Goal: Information Seeking & Learning: Learn about a topic

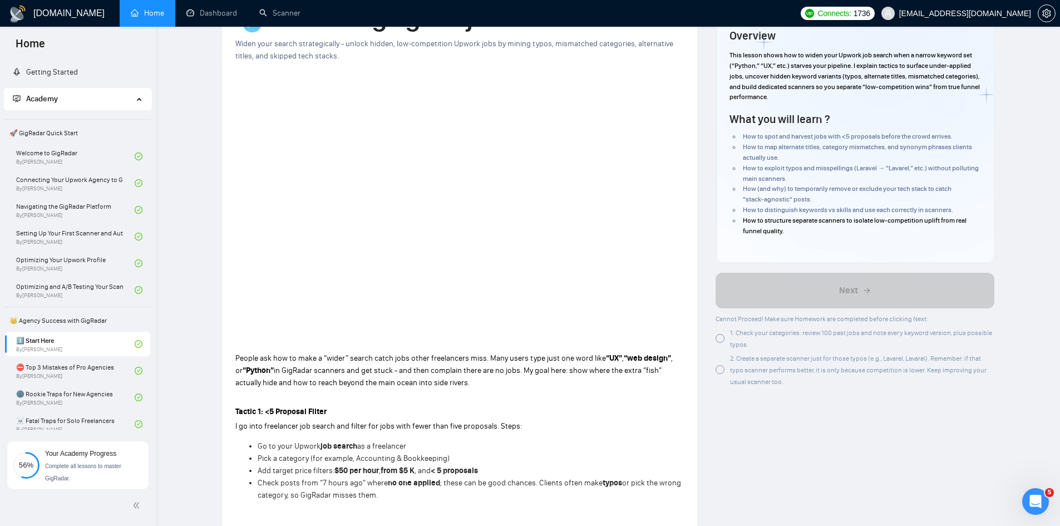
scroll to position [481, 0]
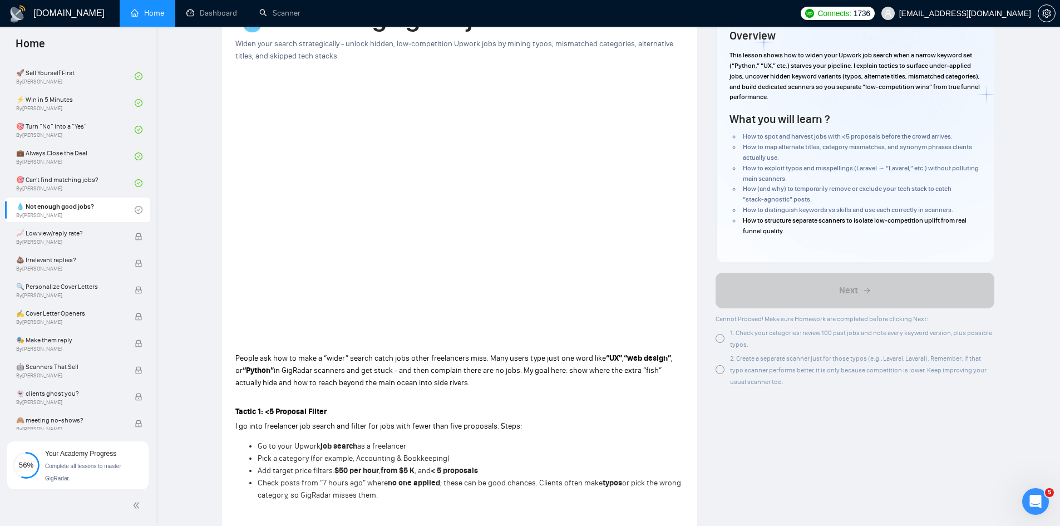
click at [721, 339] on div at bounding box center [720, 338] width 9 height 9
click at [720, 369] on div at bounding box center [720, 369] width 9 height 9
click at [721, 339] on div at bounding box center [720, 338] width 9 height 9
click at [721, 338] on div at bounding box center [720, 338] width 9 height 9
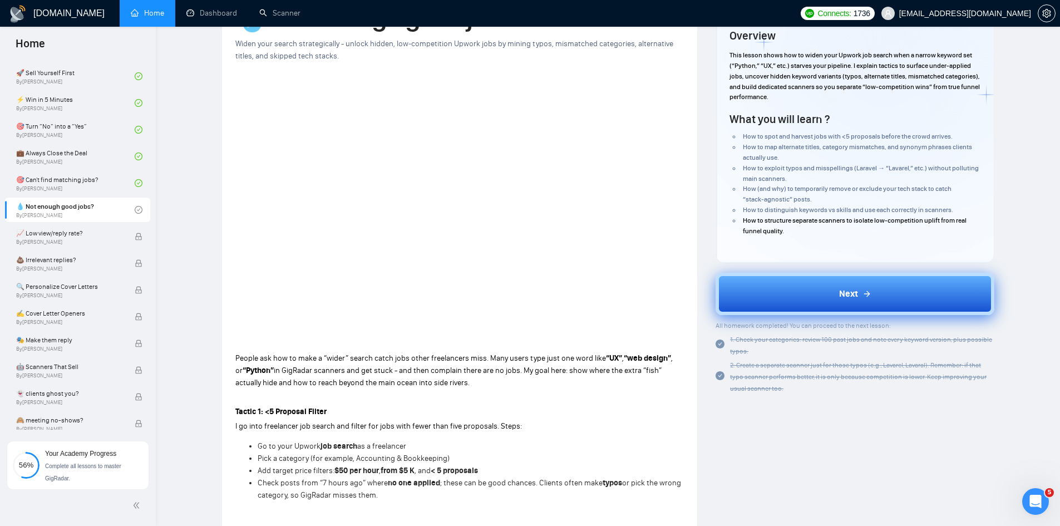
click at [799, 301] on button "Next" at bounding box center [855, 294] width 279 height 42
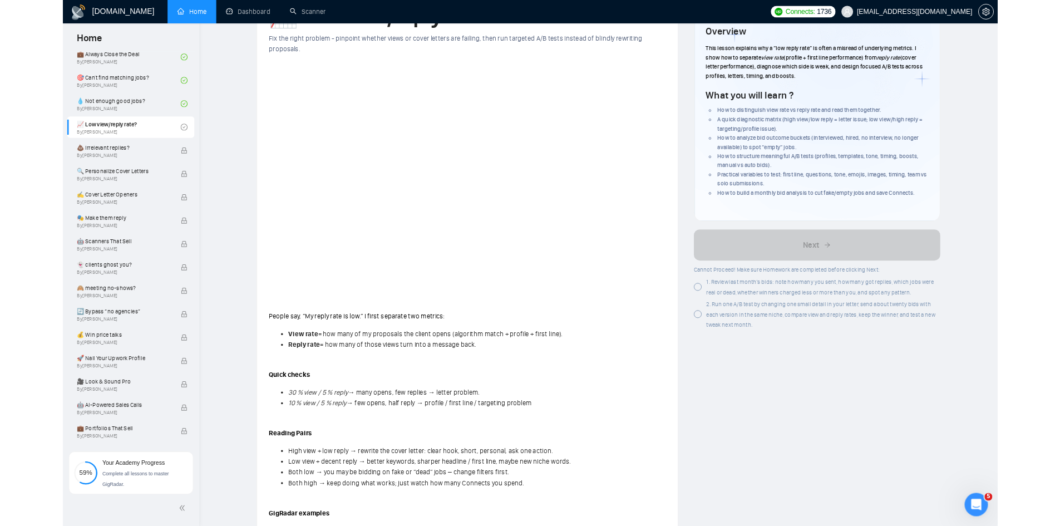
scroll to position [648, 0]
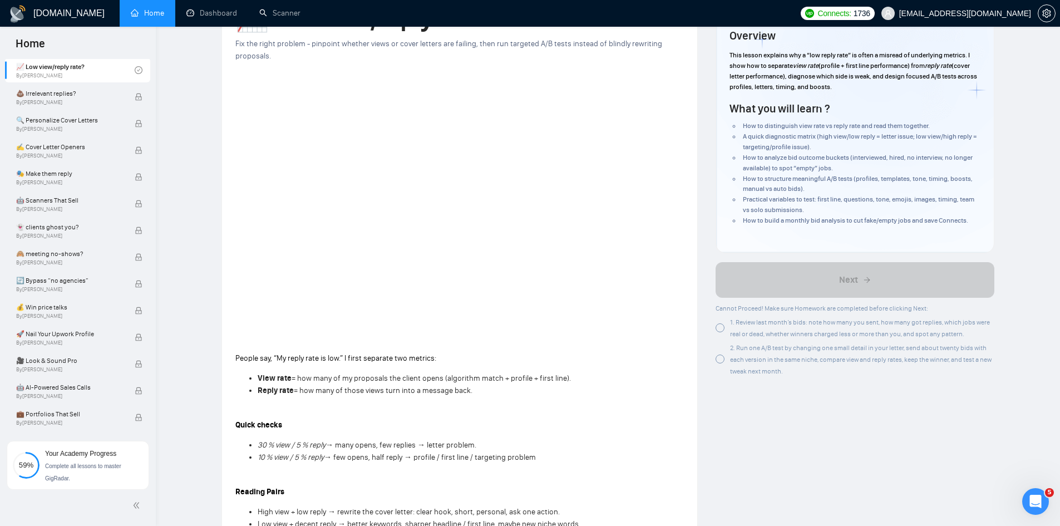
click at [723, 329] on div at bounding box center [720, 327] width 9 height 9
click at [720, 359] on div at bounding box center [720, 358] width 9 height 9
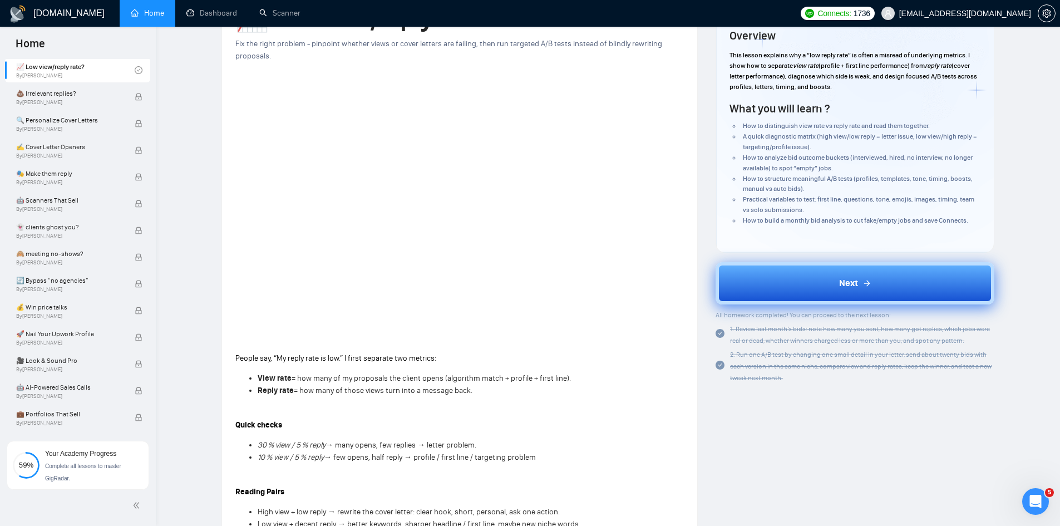
click at [788, 292] on button "Next" at bounding box center [855, 283] width 279 height 42
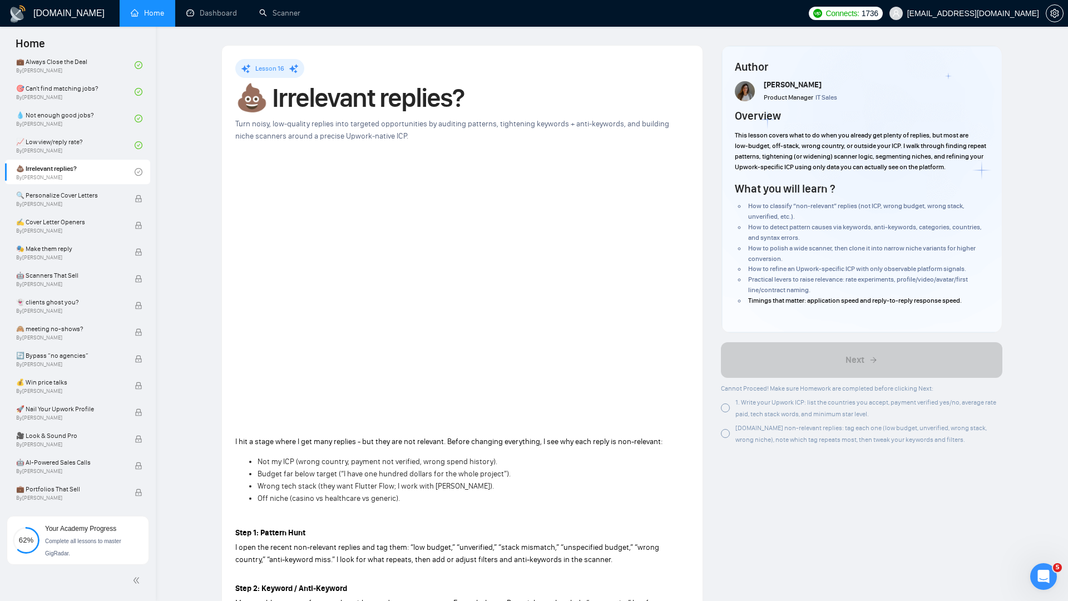
scroll to position [648, 0]
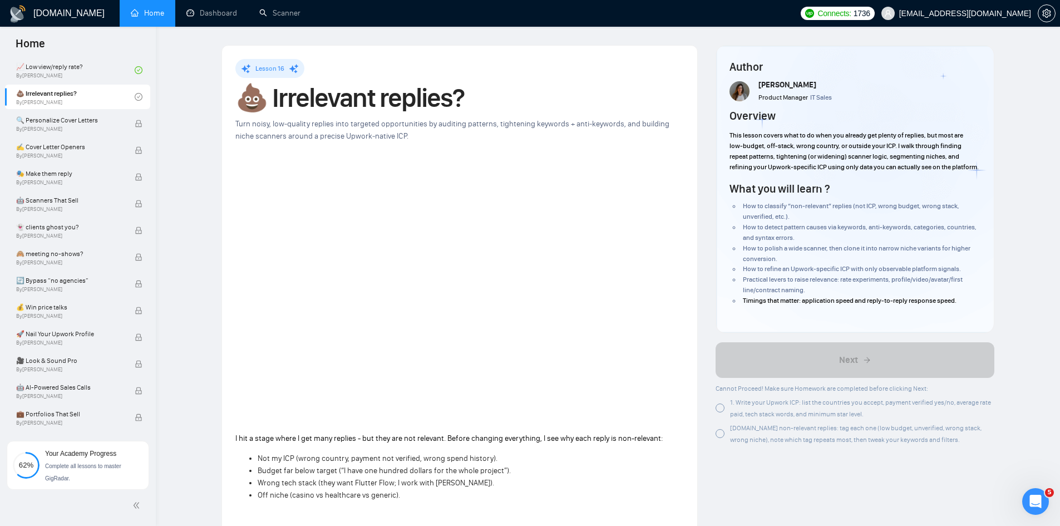
click at [721, 412] on div at bounding box center [720, 407] width 9 height 9
click at [721, 438] on div at bounding box center [720, 433] width 9 height 9
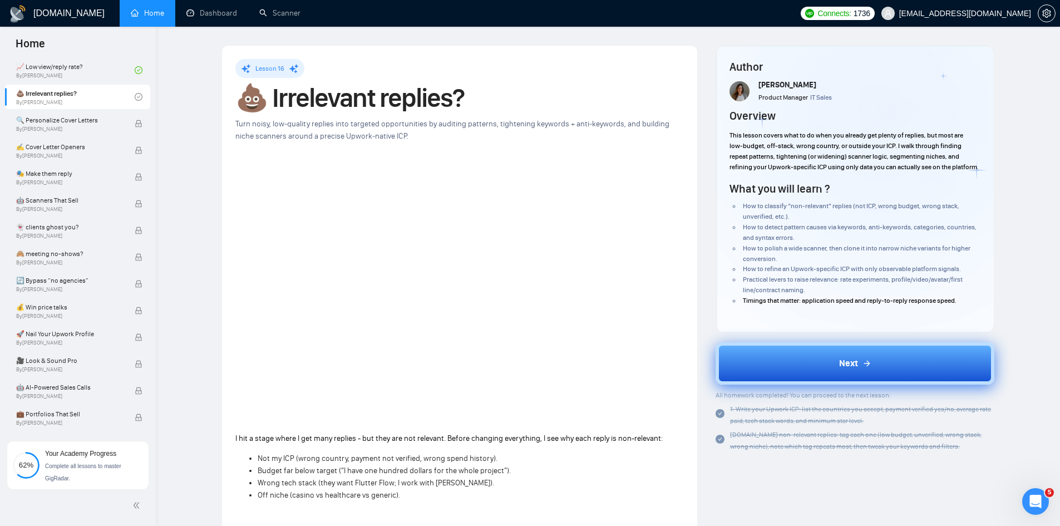
click at [832, 378] on button "Next" at bounding box center [855, 363] width 279 height 42
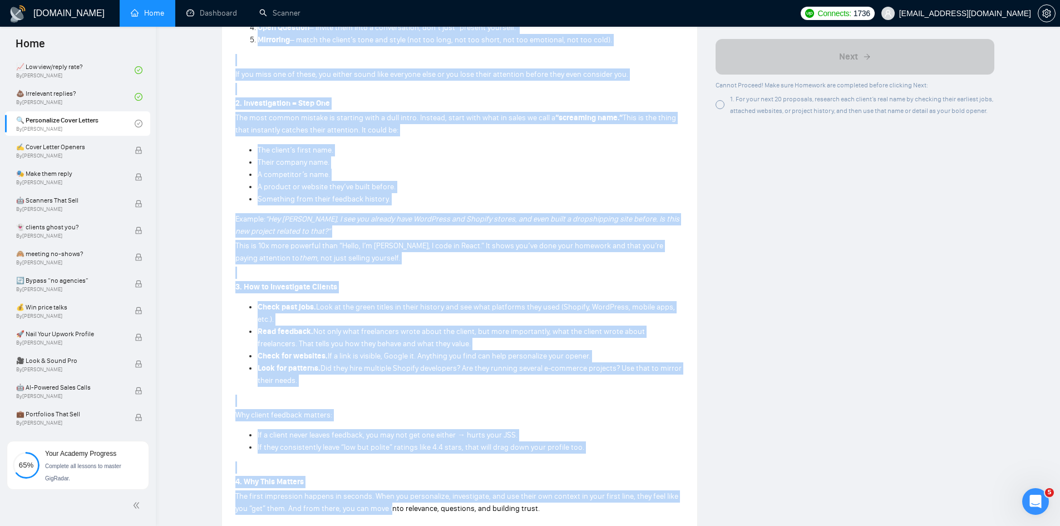
scroll to position [593, 0]
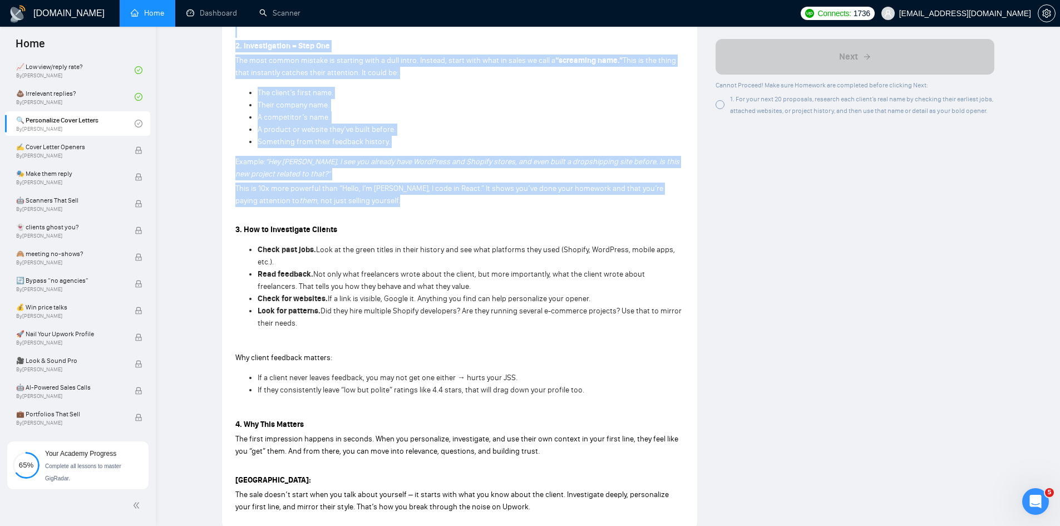
drag, startPoint x: 238, startPoint y: 154, endPoint x: 459, endPoint y: 200, distance: 225.6
copy div "0. Lor Ipsumdo Sitametco A elitsed doeiu tempor inc utla etdolo magna: Aliquaen…"
click at [561, 203] on p "This is 10x more powerful than “Hello, I’m [PERSON_NAME], I code in React.” It …" at bounding box center [459, 195] width 448 height 24
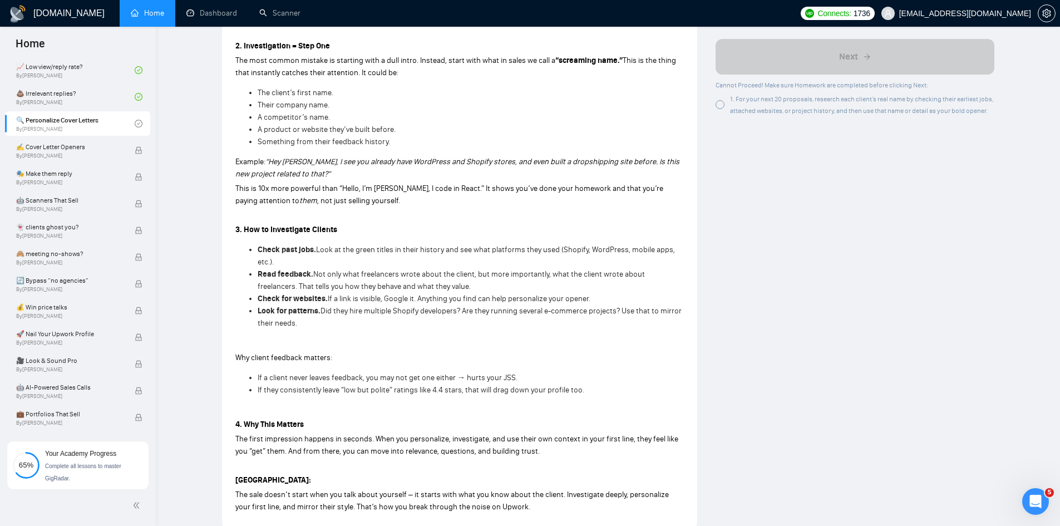
click at [316, 180] on p "Example: “Hey [PERSON_NAME], I see you already have WordPress and Shopify store…" at bounding box center [459, 168] width 448 height 24
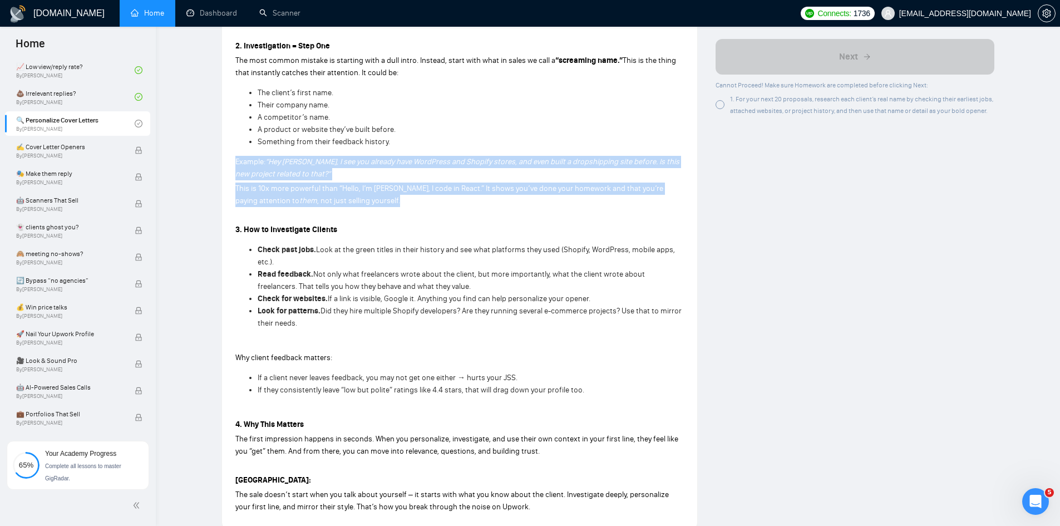
drag, startPoint x: 309, startPoint y: 190, endPoint x: 231, endPoint y: 166, distance: 81.5
copy div "Example: “Hey [PERSON_NAME], I see you already have WordPress and Shopify store…"
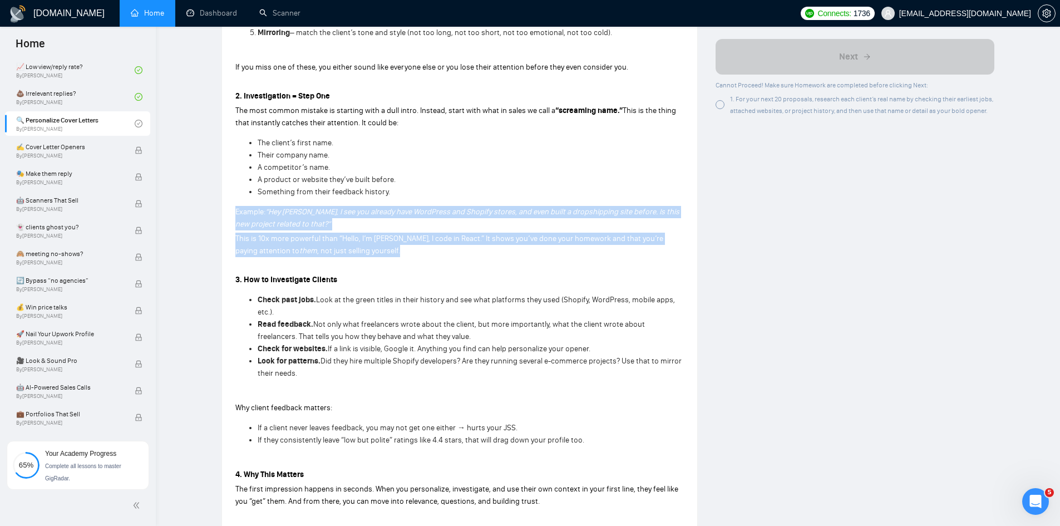
scroll to position [370, 0]
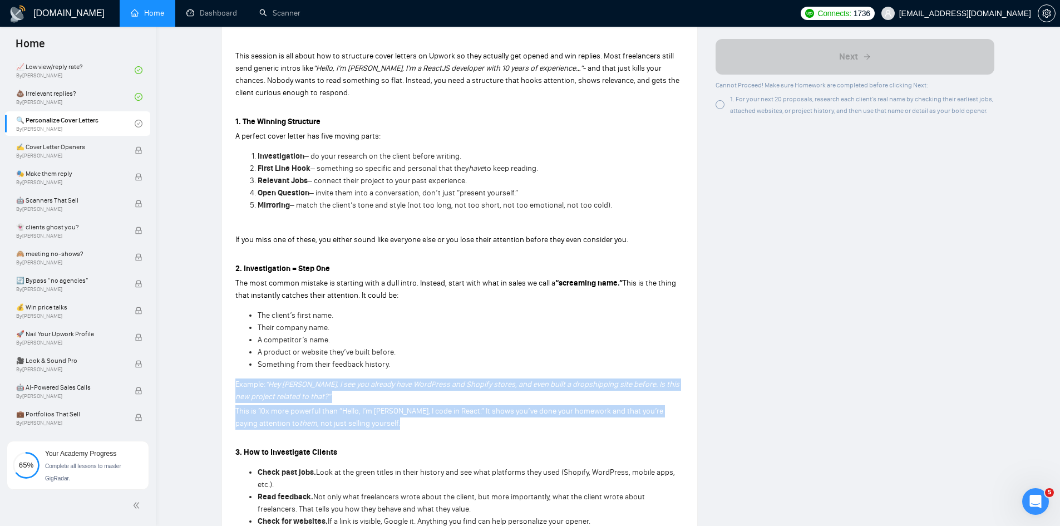
copy div "Example: “Hey [PERSON_NAME], I see you already have WordPress and Shopify store…"
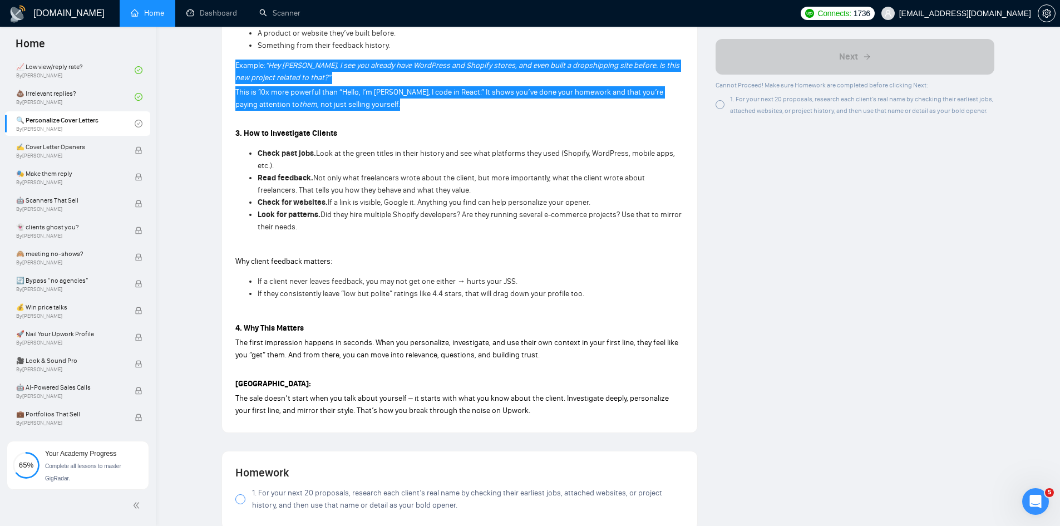
scroll to position [760, 0]
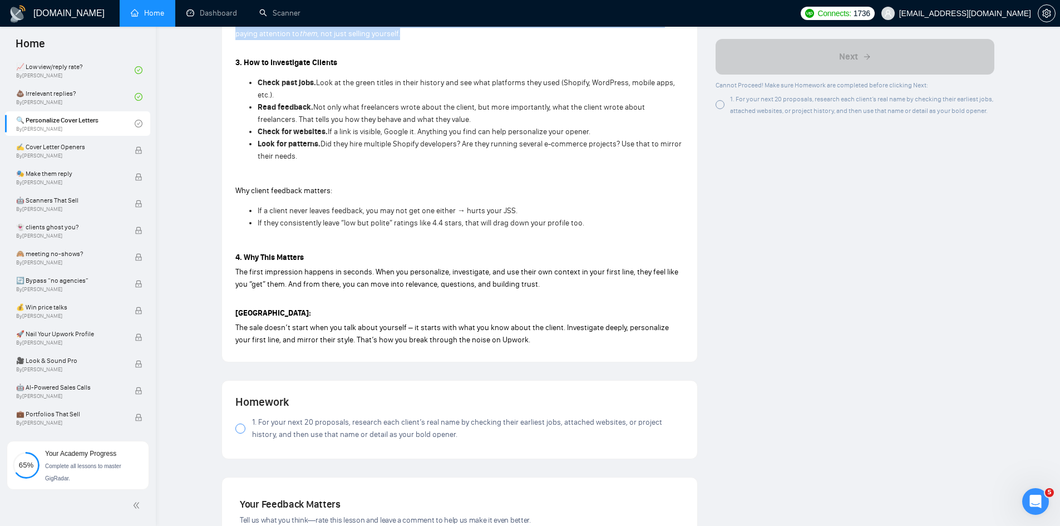
click at [238, 430] on div at bounding box center [240, 428] width 10 height 10
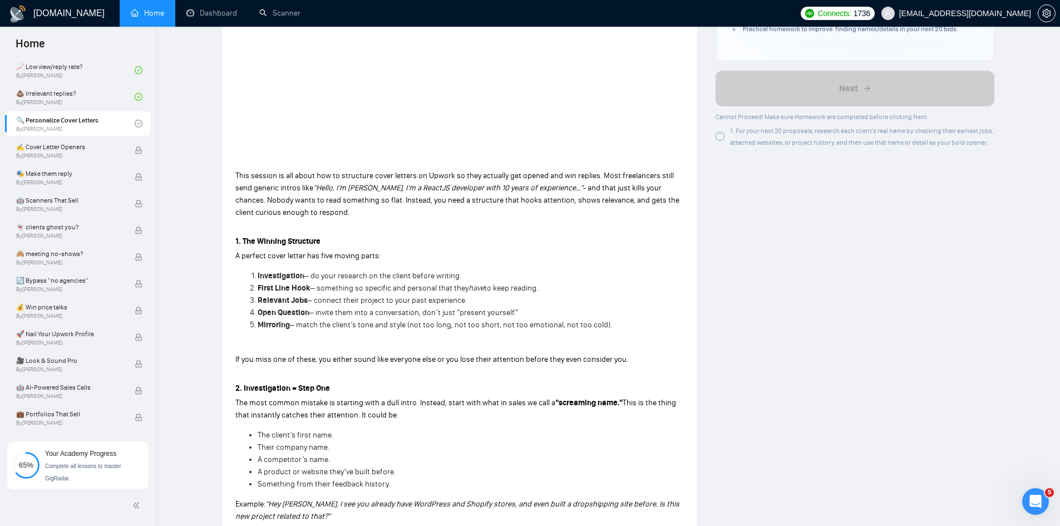
scroll to position [124, 0]
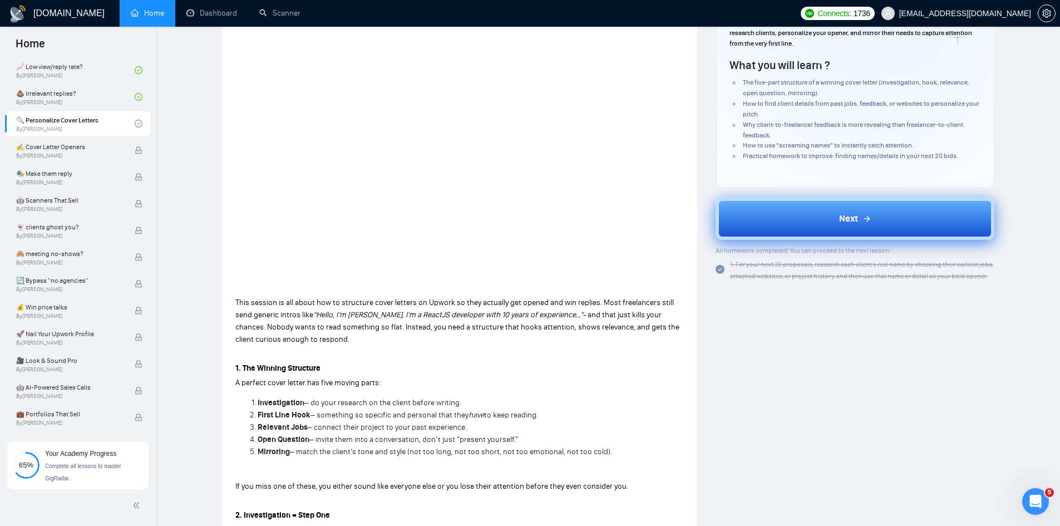
click at [811, 234] on button "Next" at bounding box center [855, 219] width 279 height 42
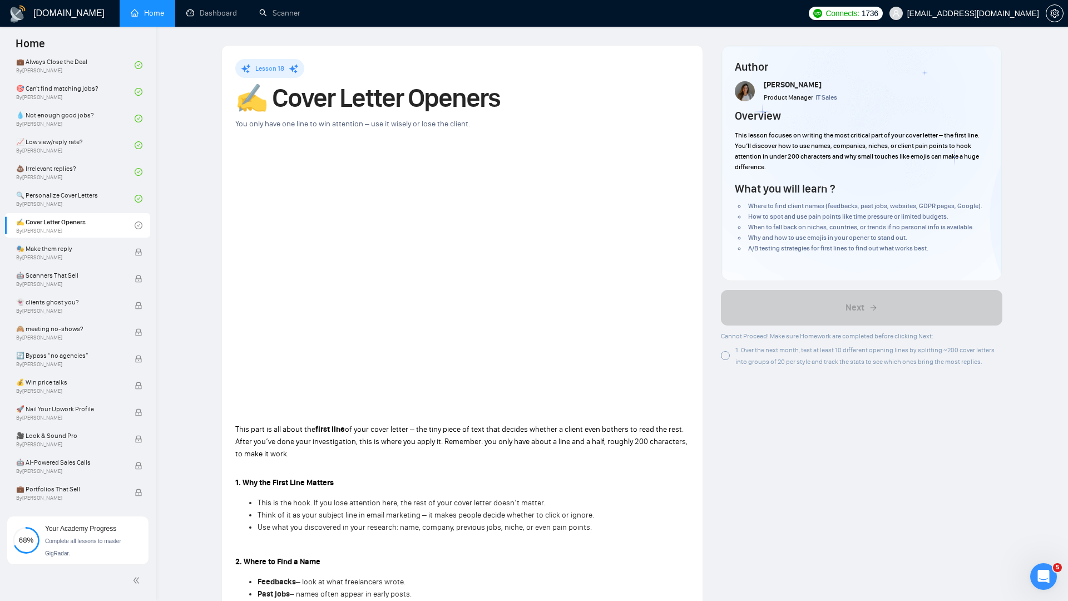
scroll to position [648, 0]
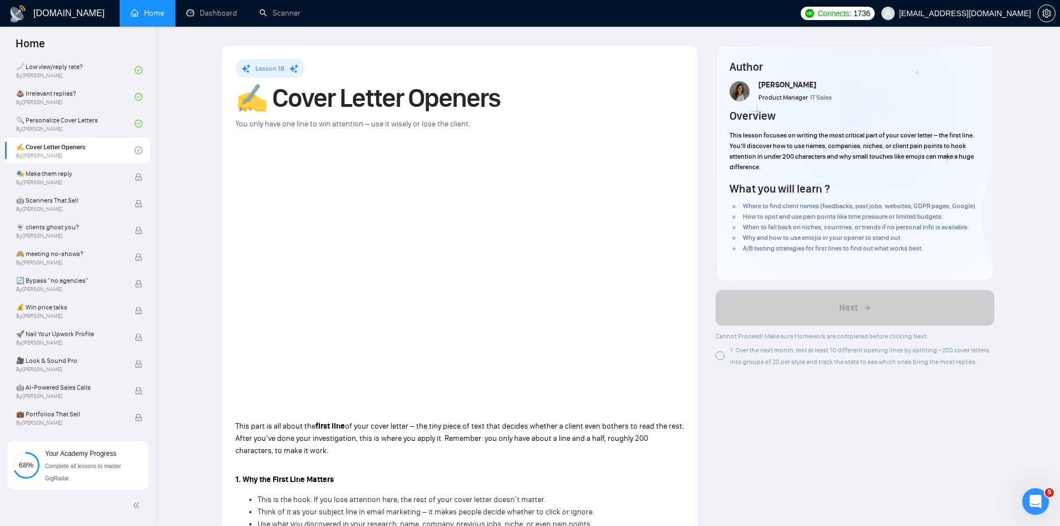
click at [722, 357] on div at bounding box center [720, 355] width 9 height 9
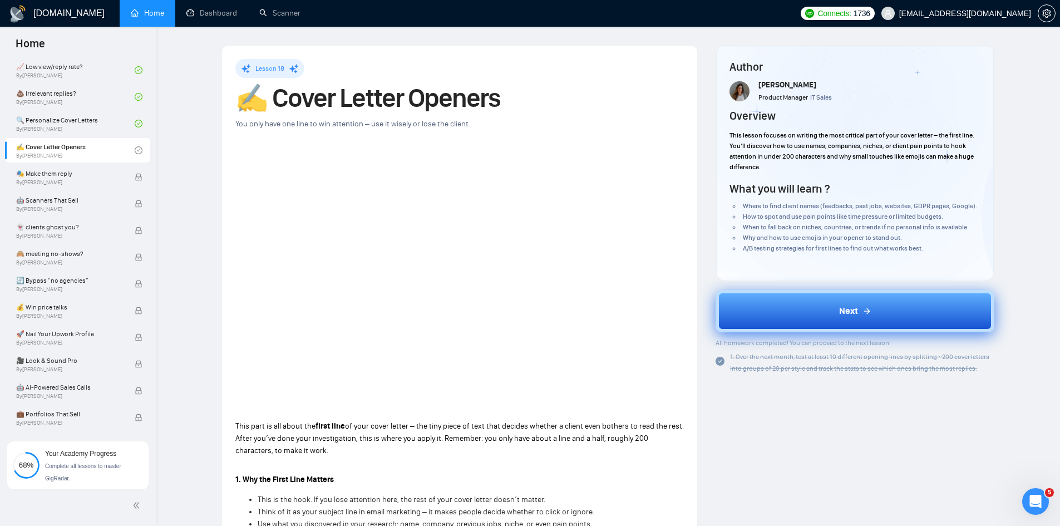
click at [811, 316] on button "Next" at bounding box center [855, 311] width 279 height 42
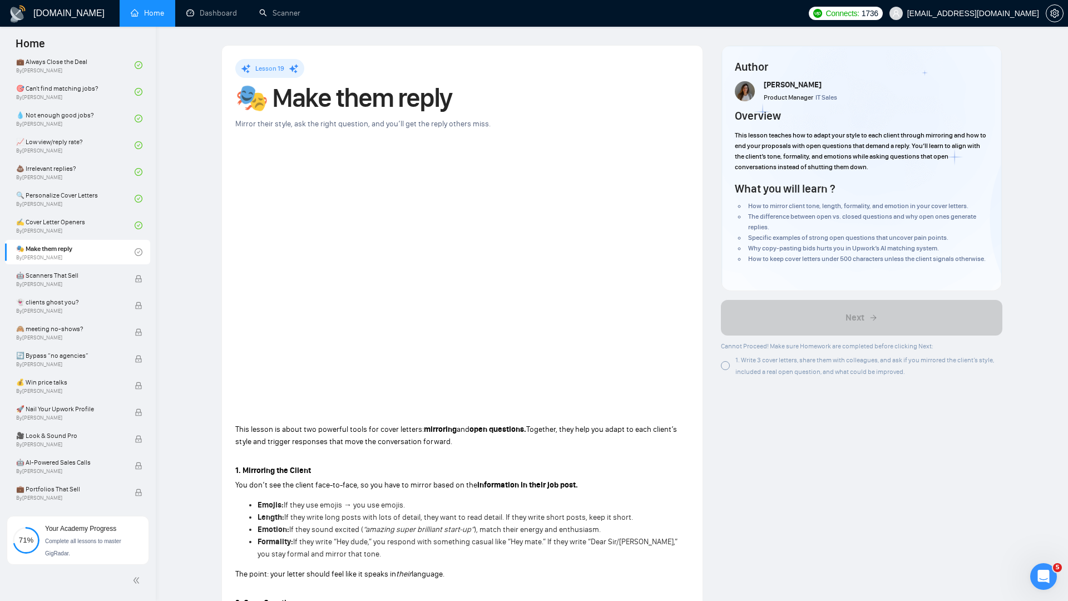
scroll to position [648, 0]
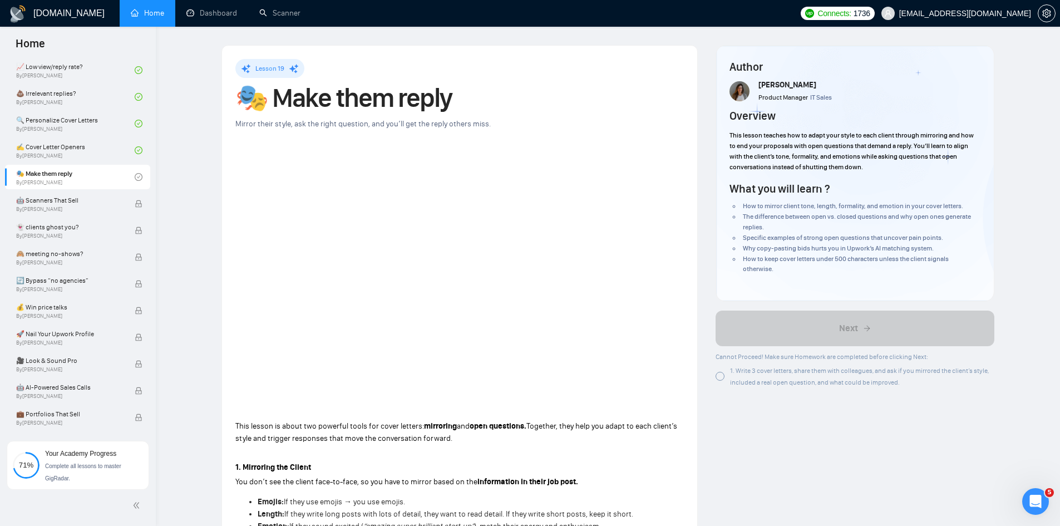
click at [721, 374] on div at bounding box center [720, 376] width 9 height 9
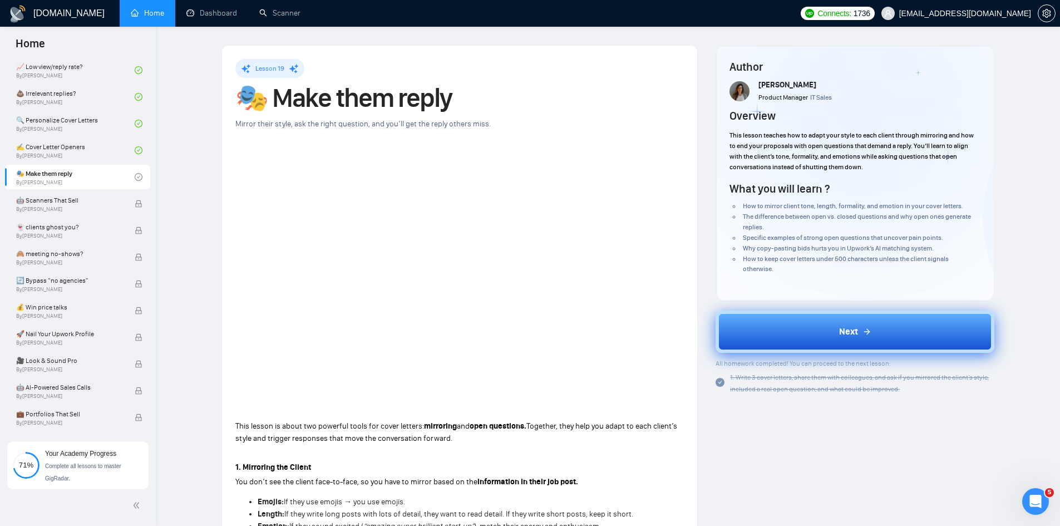
click at [782, 341] on button "Next" at bounding box center [855, 331] width 279 height 42
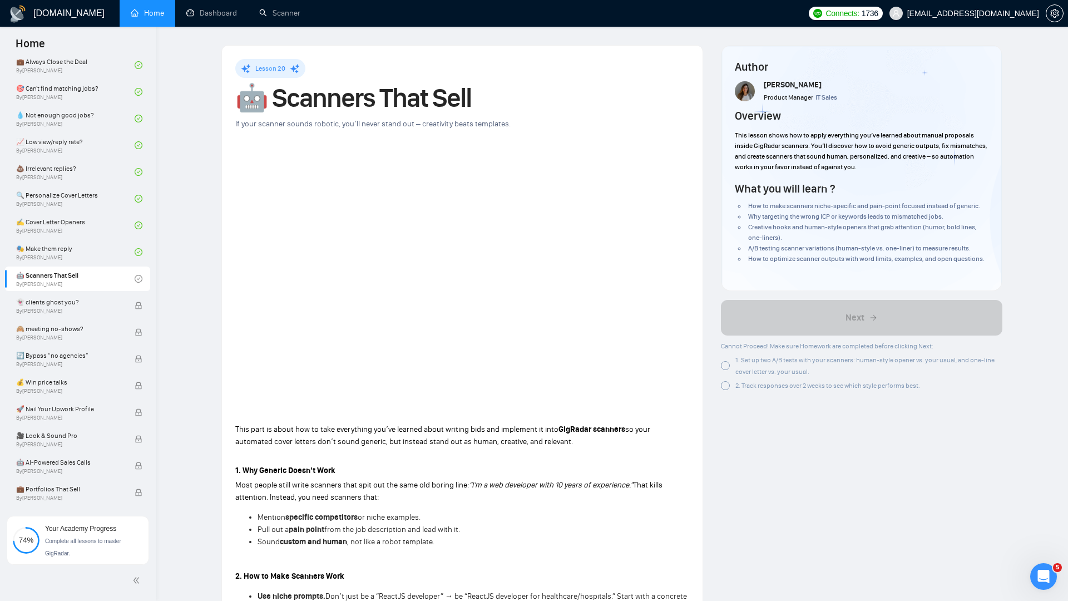
scroll to position [648, 0]
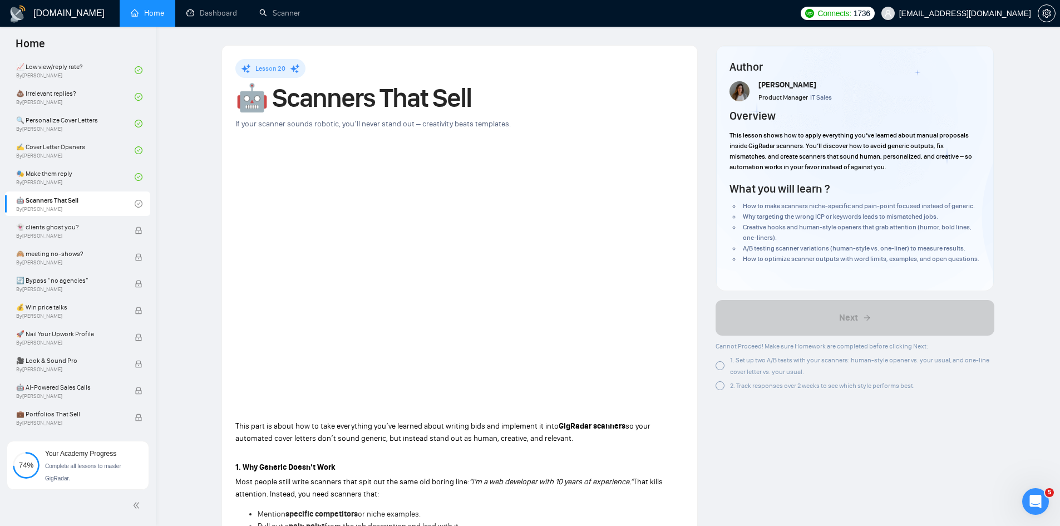
click at [718, 370] on div at bounding box center [720, 365] width 9 height 9
click at [722, 390] on div at bounding box center [720, 385] width 9 height 9
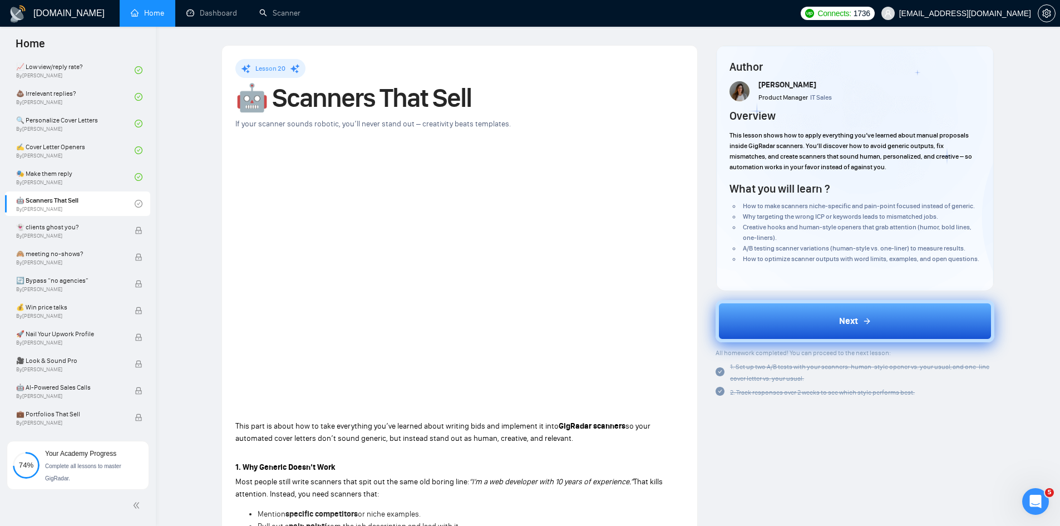
click at [816, 335] on button "Next" at bounding box center [855, 321] width 279 height 42
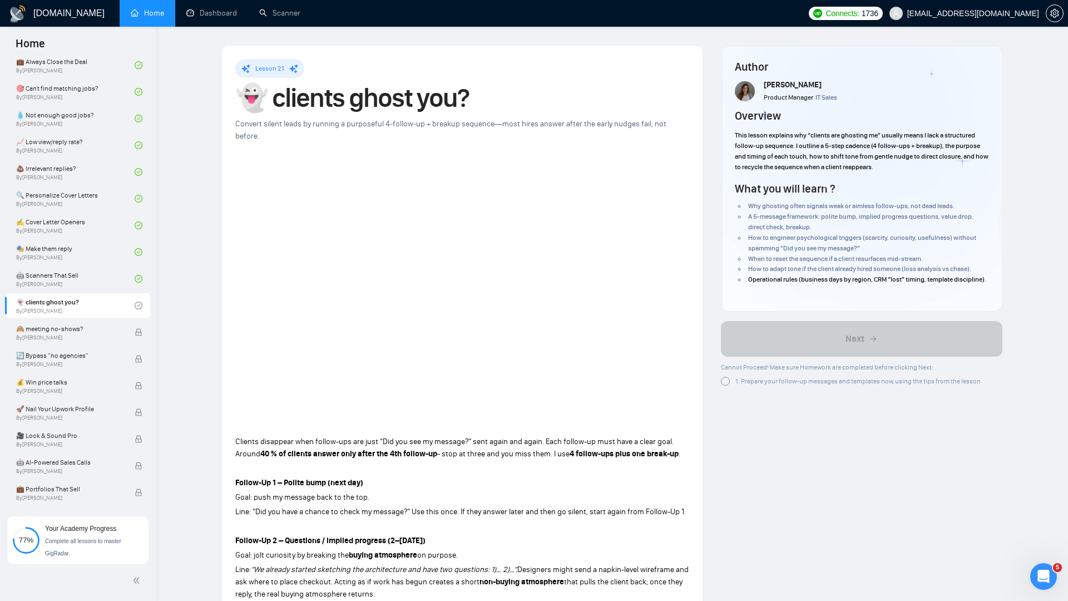
scroll to position [648, 0]
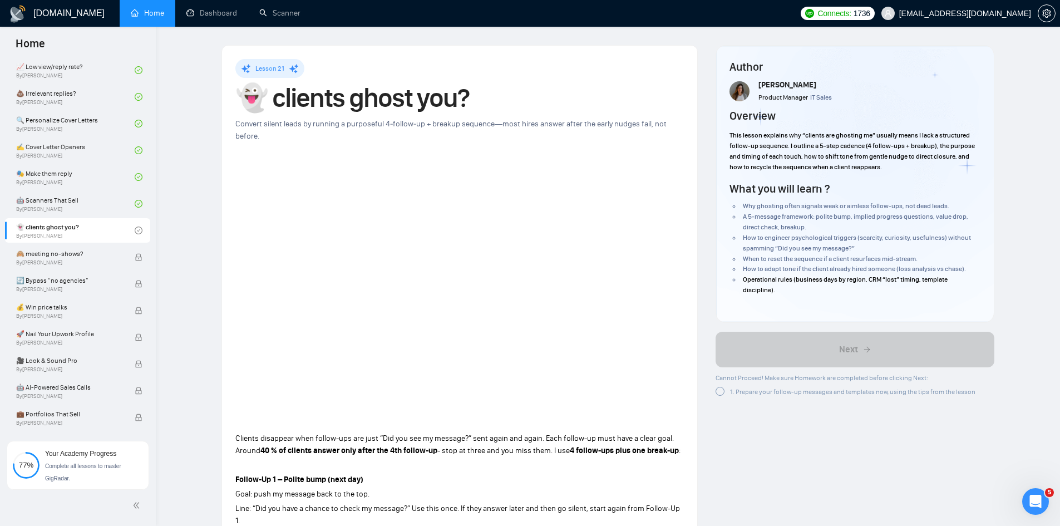
click at [718, 393] on div at bounding box center [720, 391] width 9 height 9
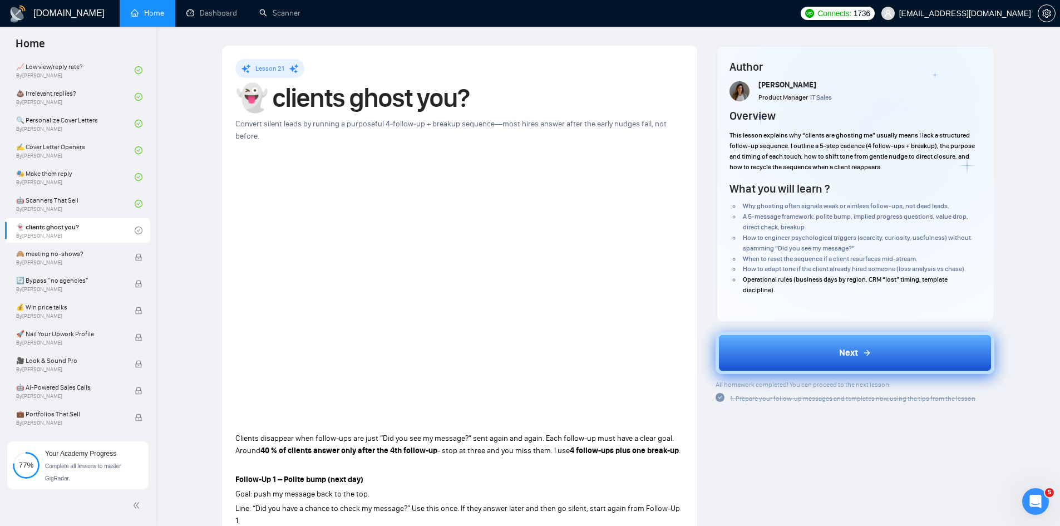
click at [811, 353] on button "Next" at bounding box center [855, 353] width 279 height 42
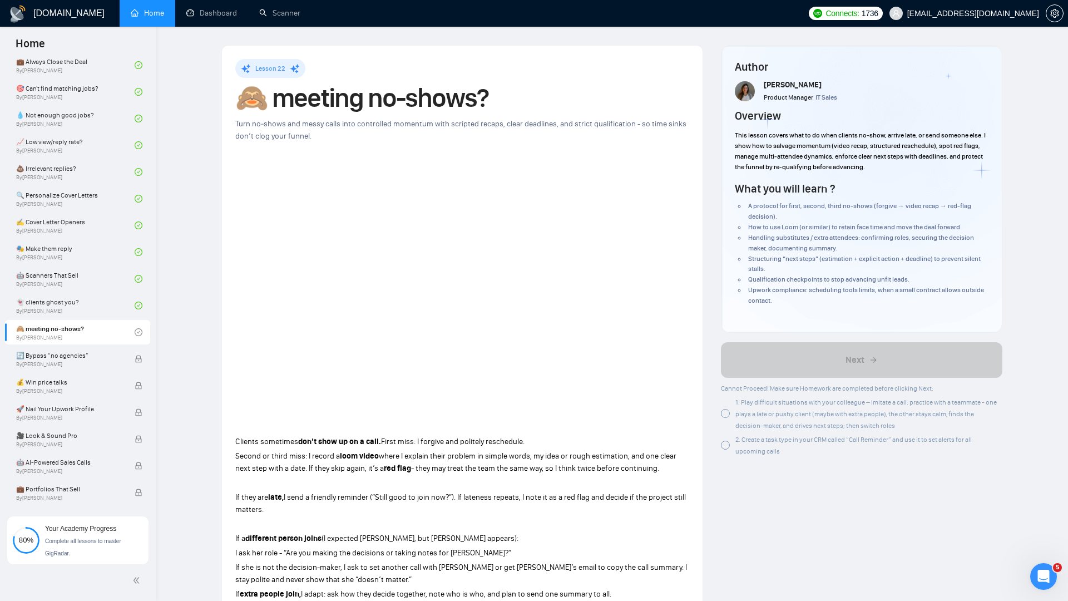
scroll to position [648, 0]
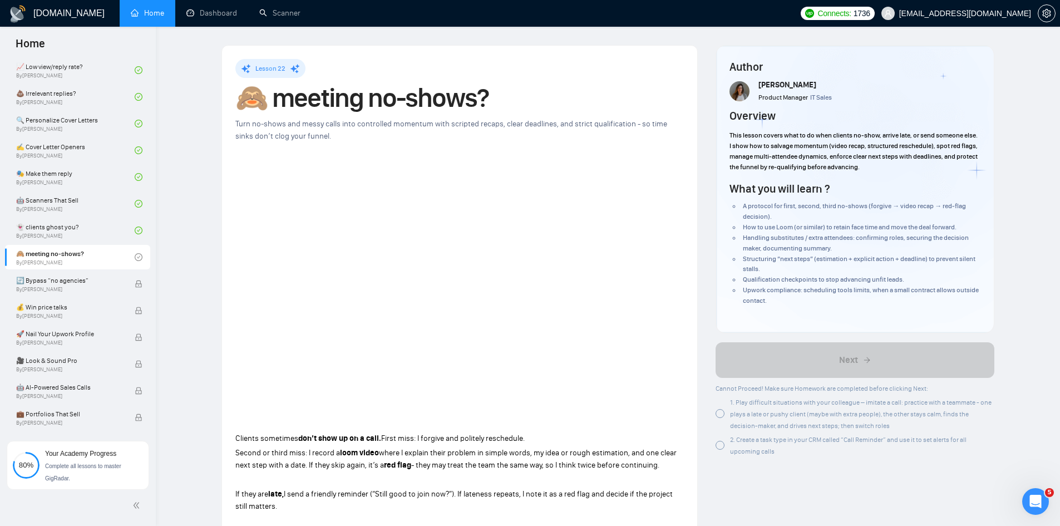
click at [718, 417] on div at bounding box center [720, 413] width 9 height 9
click at [720, 447] on div at bounding box center [720, 445] width 9 height 9
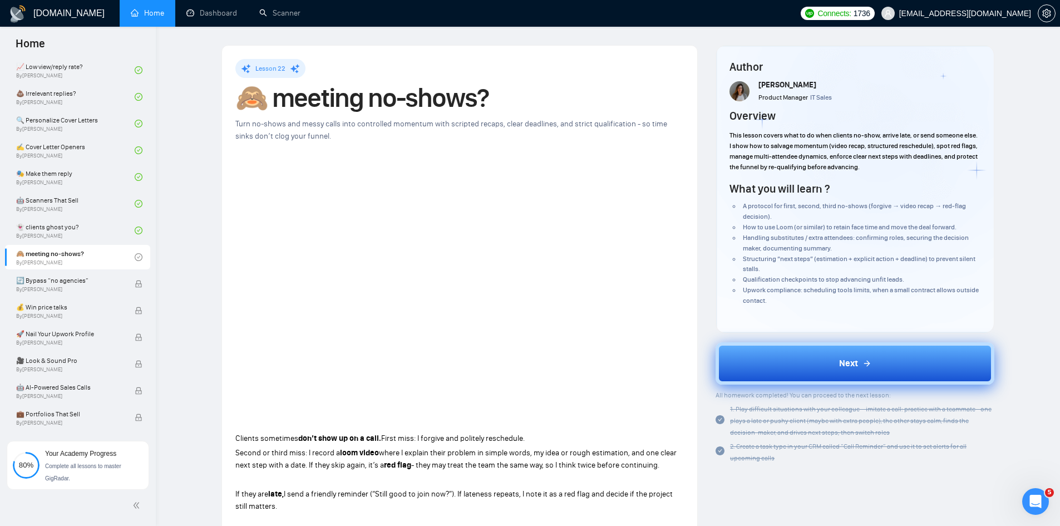
click at [852, 364] on span "Next" at bounding box center [848, 363] width 19 height 13
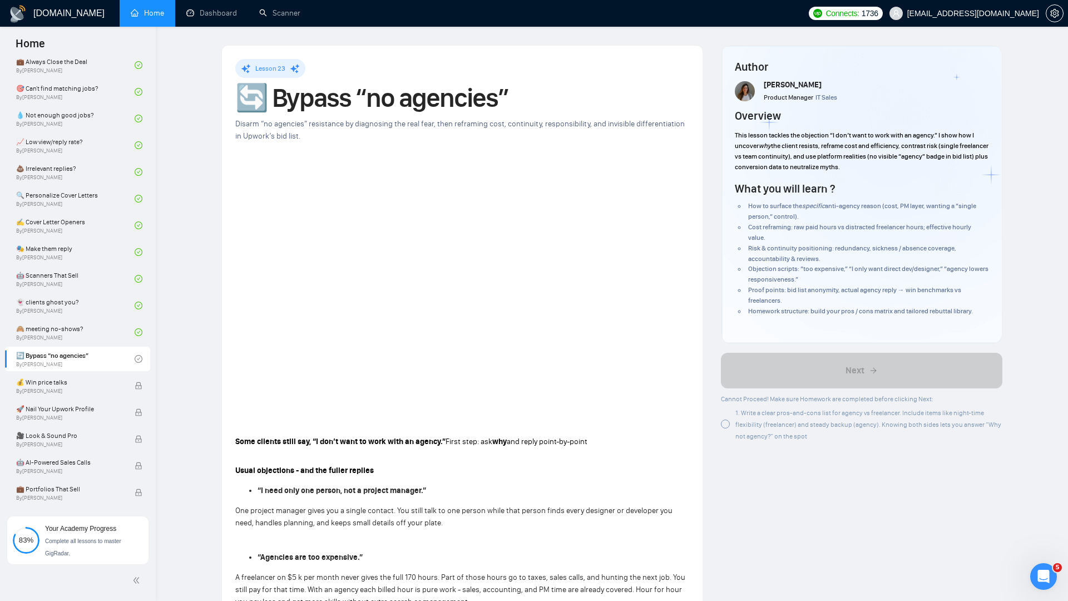
scroll to position [648, 0]
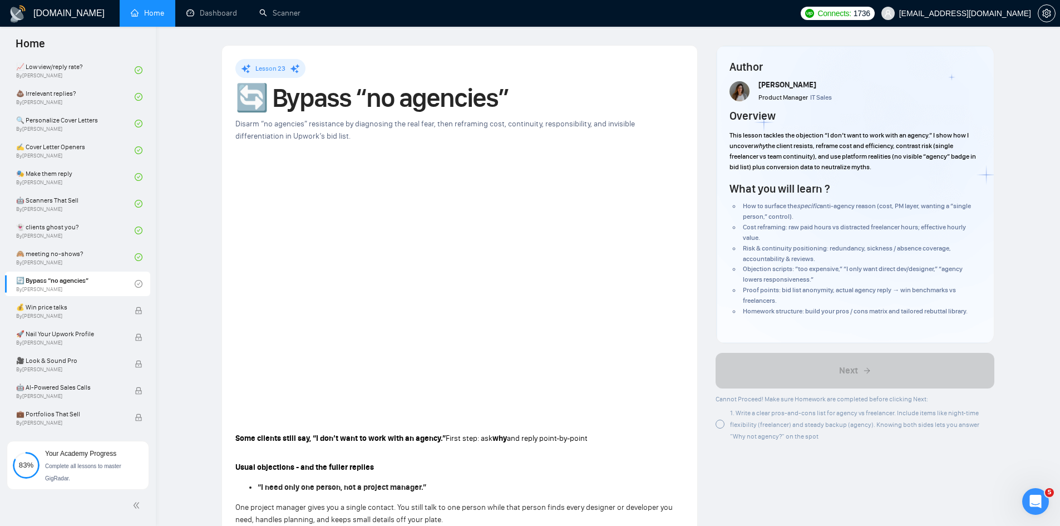
click at [721, 422] on div at bounding box center [720, 424] width 9 height 9
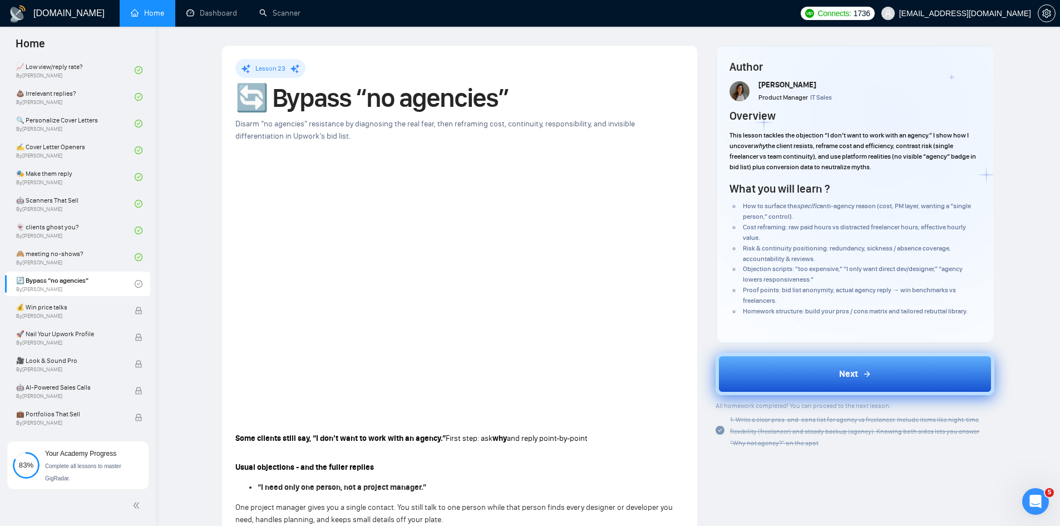
click at [841, 378] on span "Next" at bounding box center [848, 373] width 19 height 13
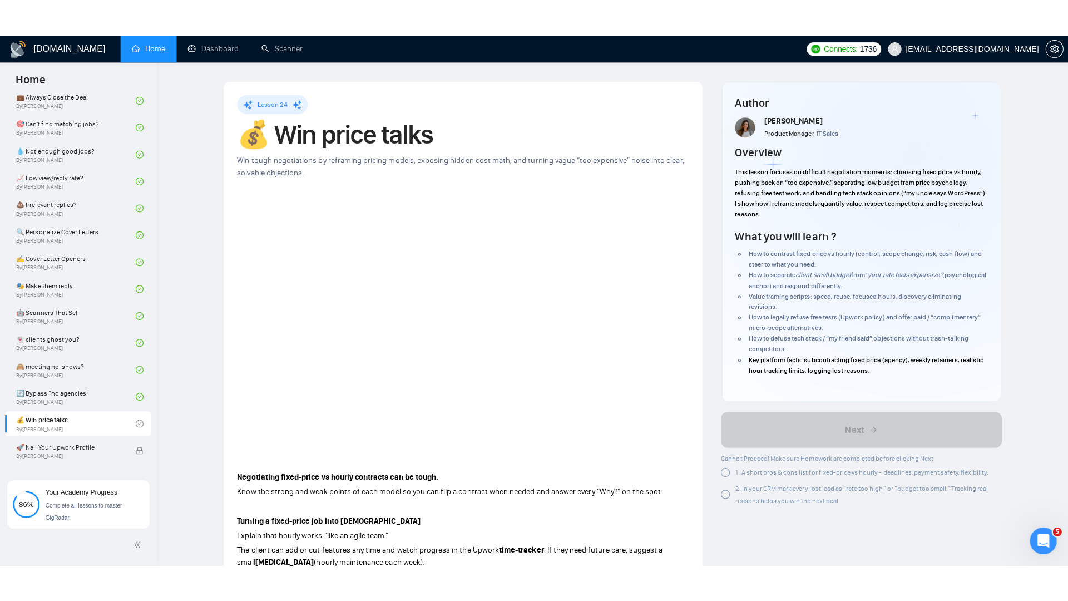
scroll to position [648, 0]
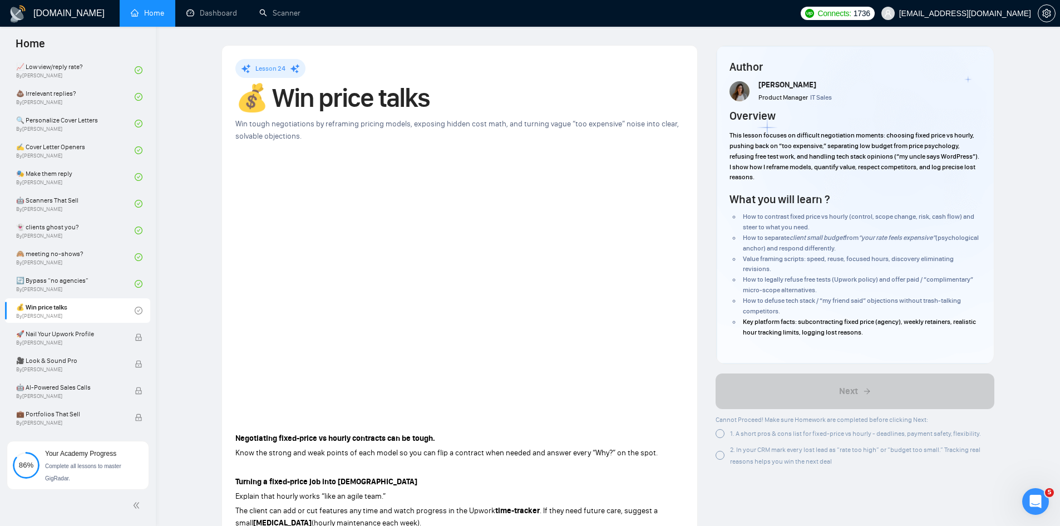
click at [720, 436] on div at bounding box center [720, 433] width 9 height 9
click at [719, 454] on div at bounding box center [720, 452] width 9 height 9
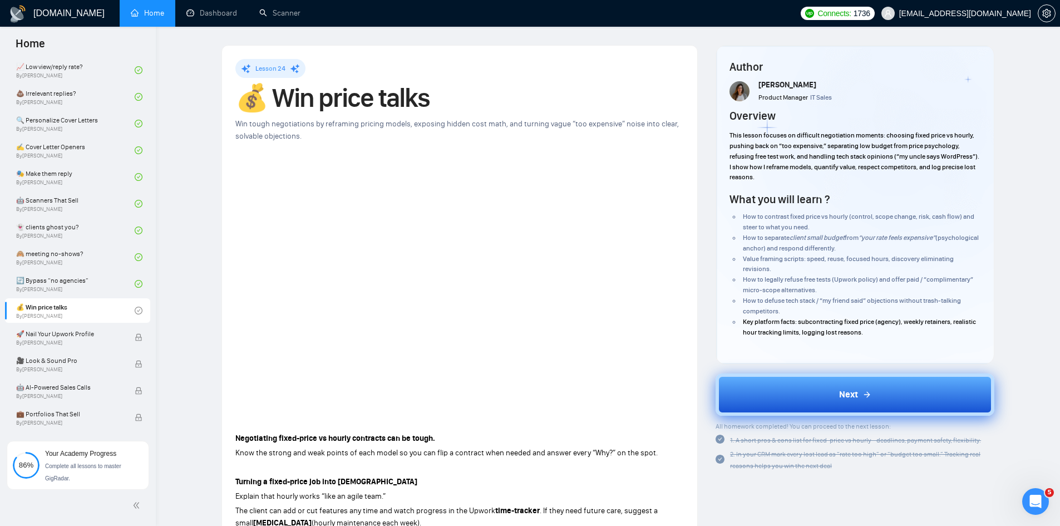
click at [836, 389] on button "Next" at bounding box center [855, 394] width 279 height 42
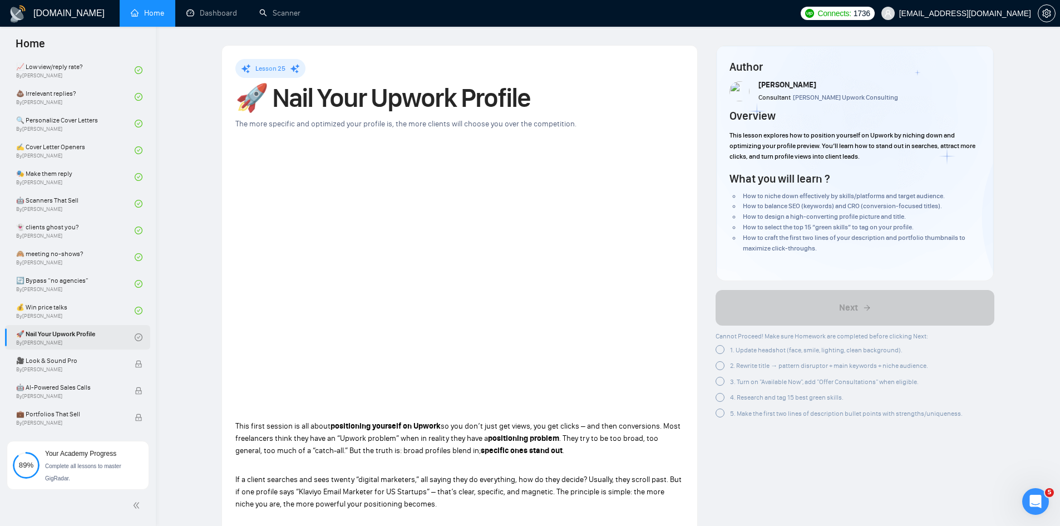
click at [75, 337] on link "🚀 Nail Your Upwork Profile By [PERSON_NAME]" at bounding box center [75, 337] width 119 height 24
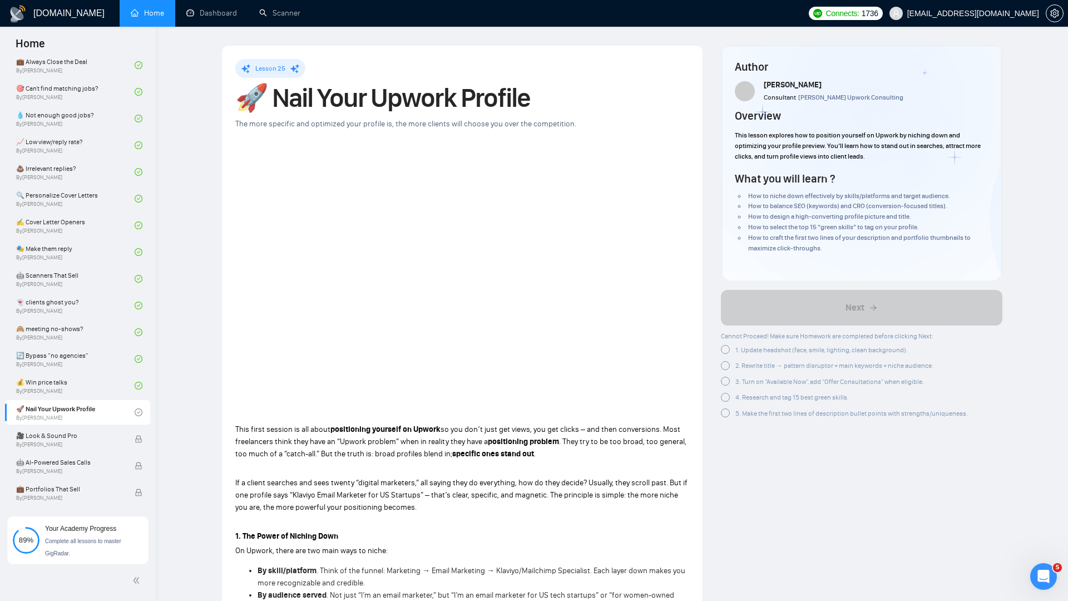
scroll to position [648, 0]
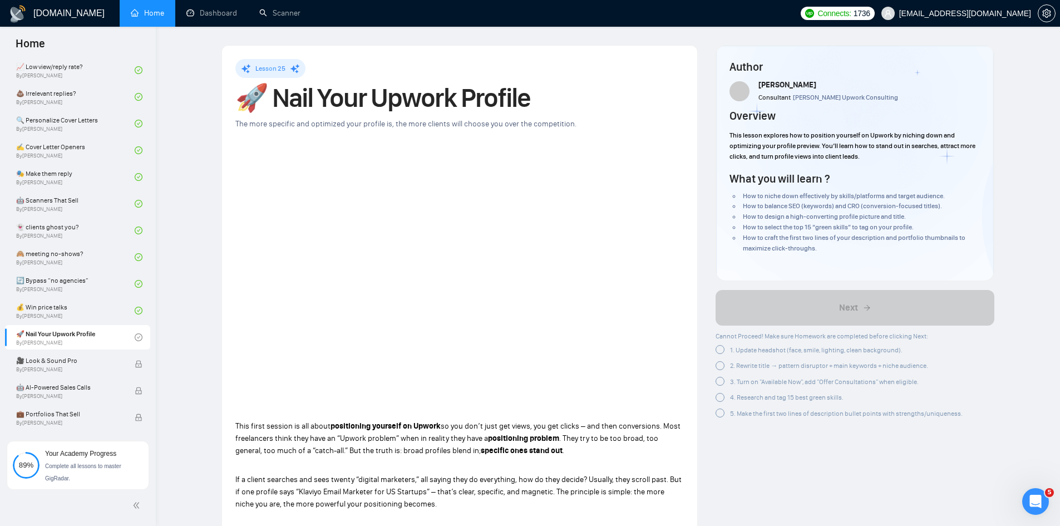
click at [722, 352] on div at bounding box center [720, 349] width 9 height 9
click at [722, 367] on div at bounding box center [720, 363] width 9 height 9
click at [720, 380] on div at bounding box center [720, 379] width 9 height 9
drag, startPoint x: 718, startPoint y: 394, endPoint x: 724, endPoint y: 408, distance: 15.0
click at [718, 395] on div at bounding box center [720, 395] width 9 height 9
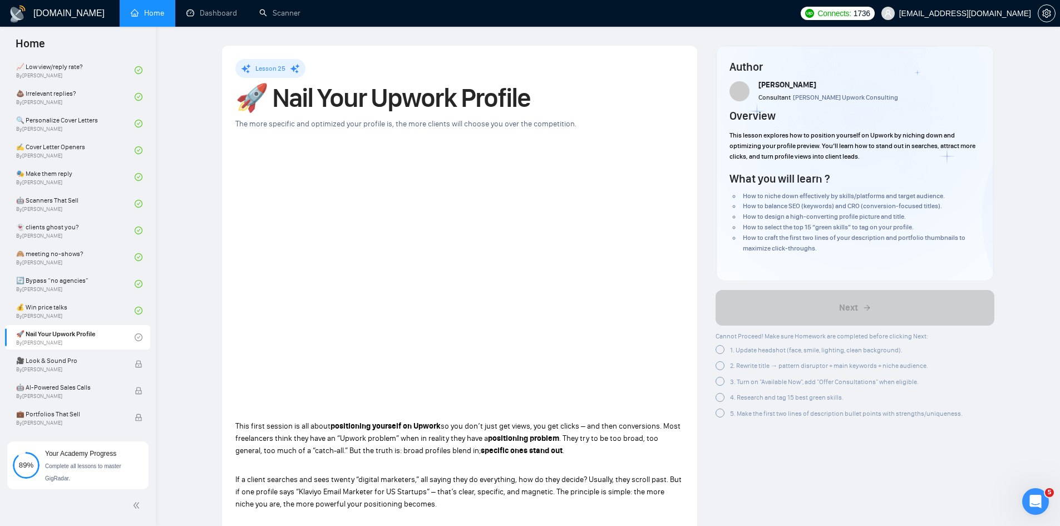
click at [717, 418] on div "5. Make the first two lines of description bullet points with strengths/uniquen…" at bounding box center [839, 413] width 247 height 12
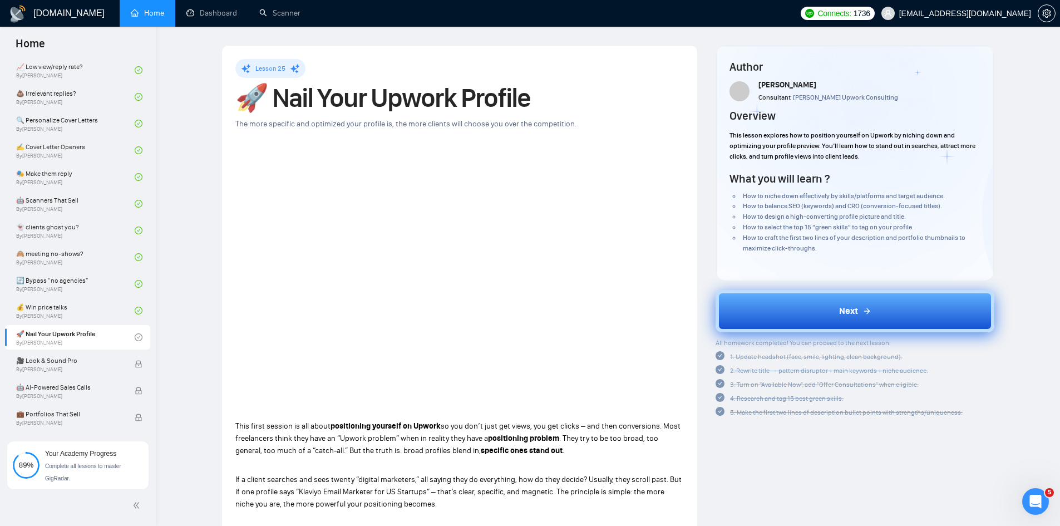
click at [810, 314] on button "Next" at bounding box center [855, 311] width 279 height 42
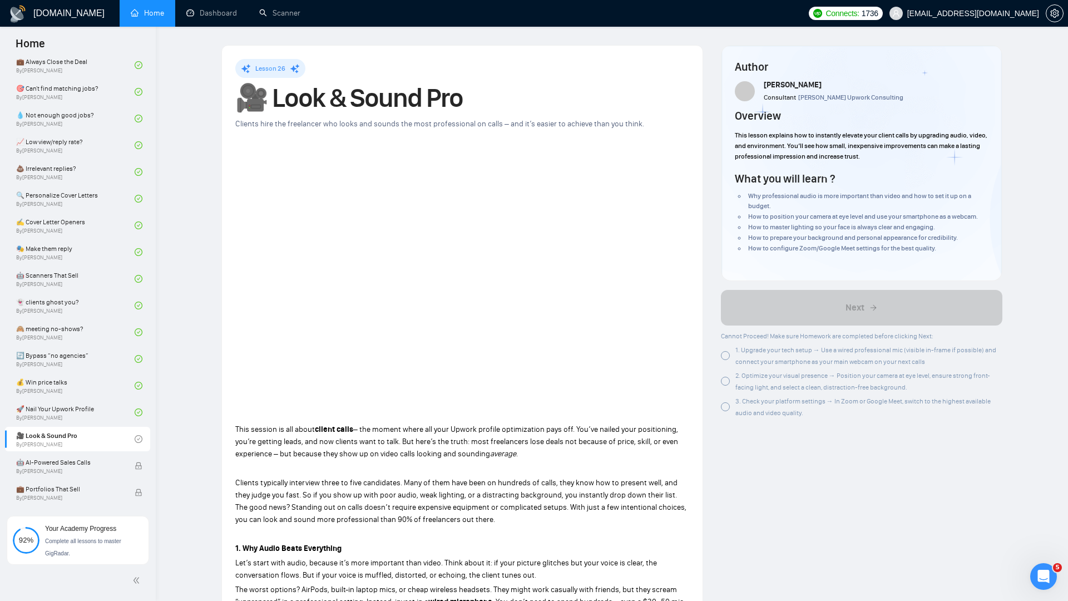
scroll to position [648, 0]
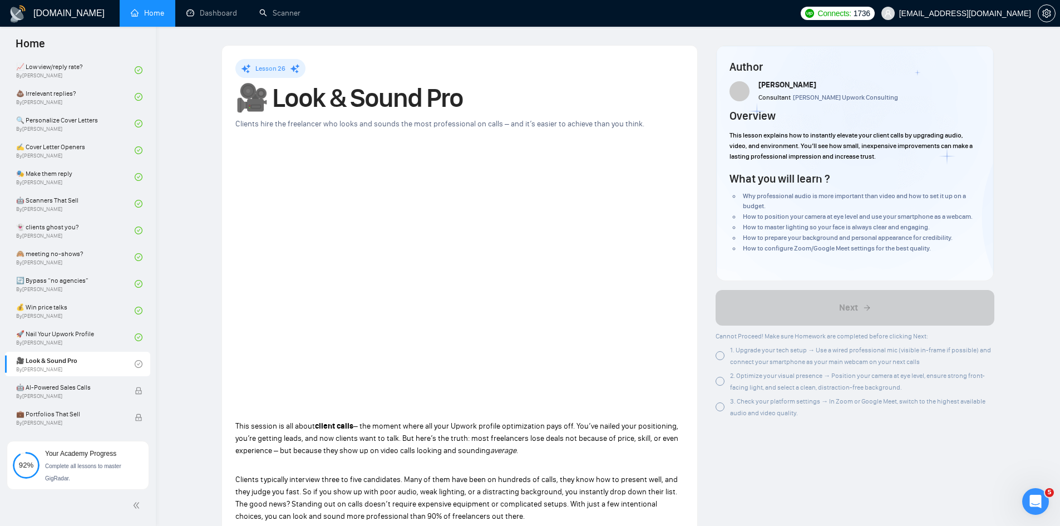
click at [724, 357] on div at bounding box center [720, 355] width 9 height 9
click at [718, 381] on div at bounding box center [720, 381] width 9 height 9
click at [720, 406] on div at bounding box center [720, 406] width 9 height 9
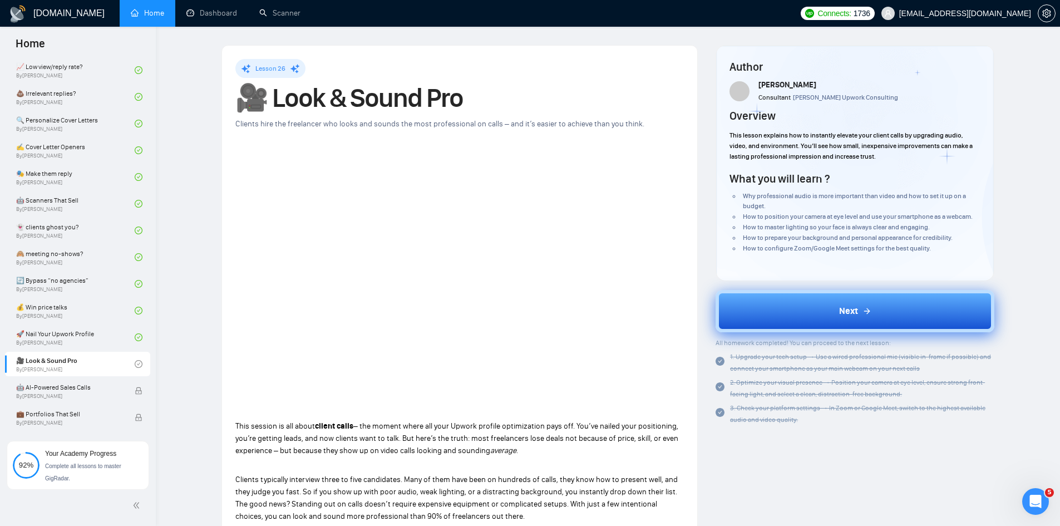
click at [806, 316] on button "Next" at bounding box center [855, 311] width 279 height 42
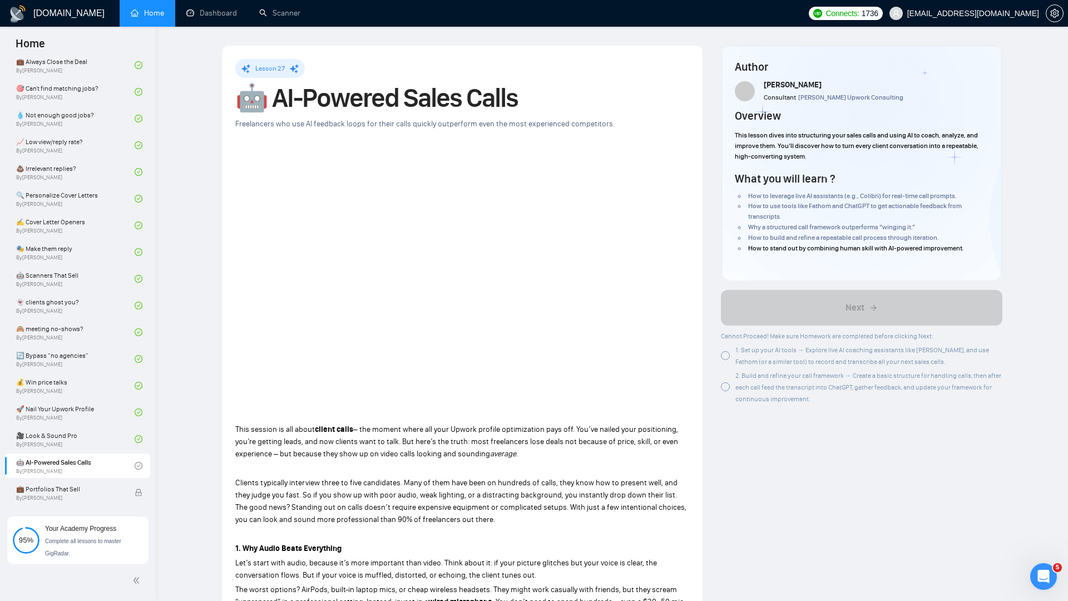
scroll to position [648, 0]
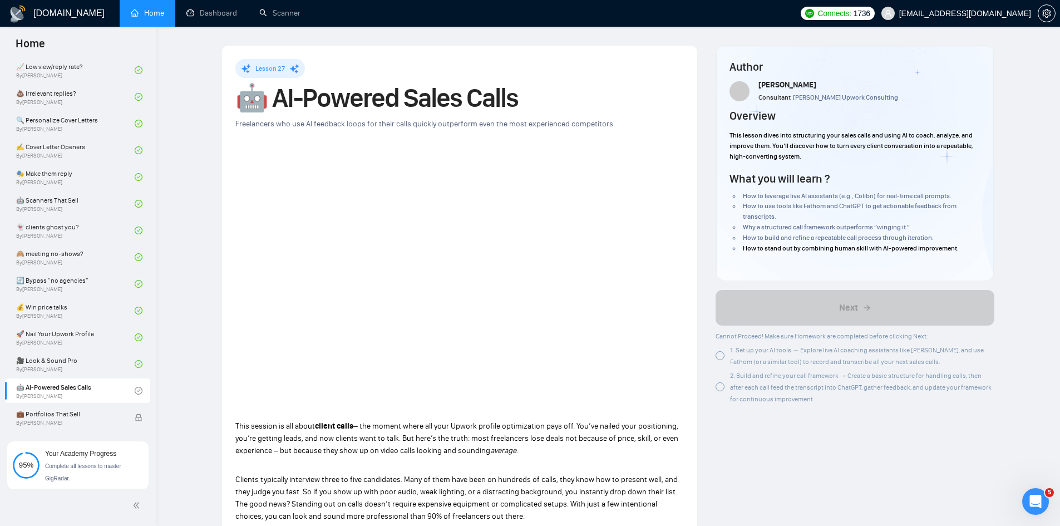
click at [720, 357] on div at bounding box center [720, 355] width 9 height 9
click at [718, 387] on div at bounding box center [720, 386] width 9 height 9
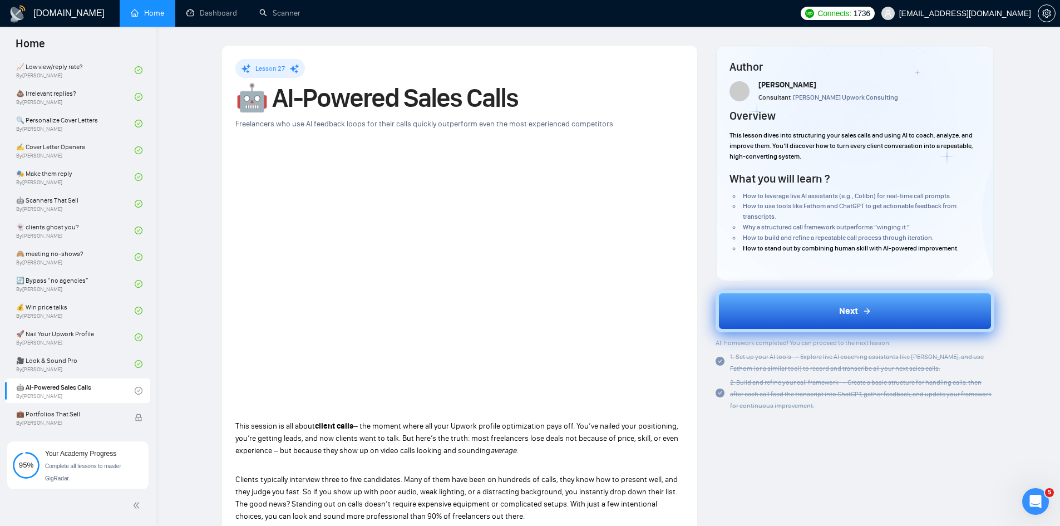
click at [826, 313] on button "Next" at bounding box center [855, 311] width 279 height 42
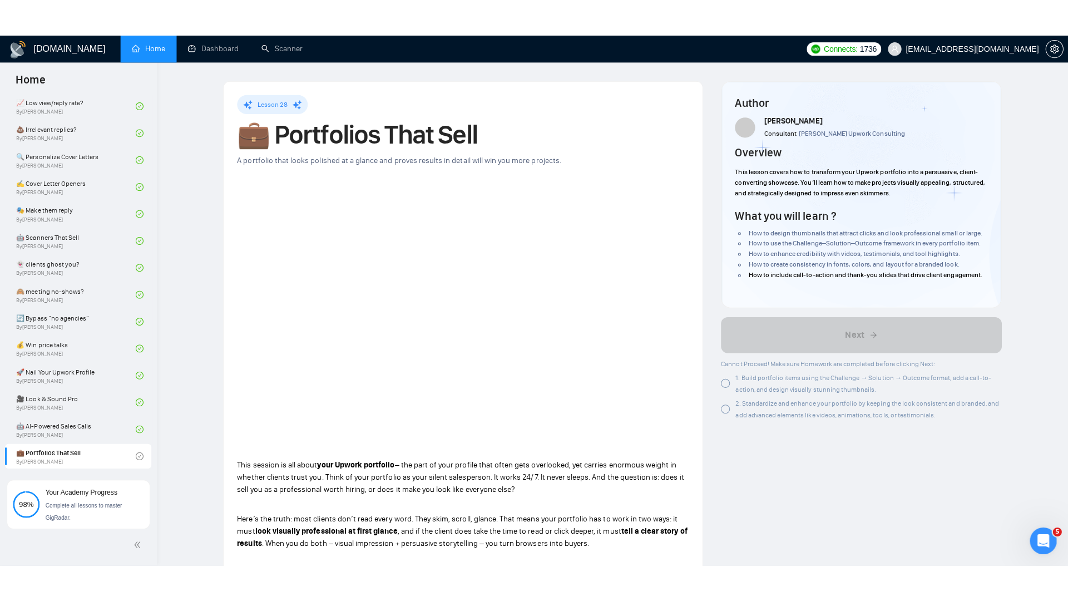
scroll to position [573, 0]
